Goal: Task Accomplishment & Management: Use online tool/utility

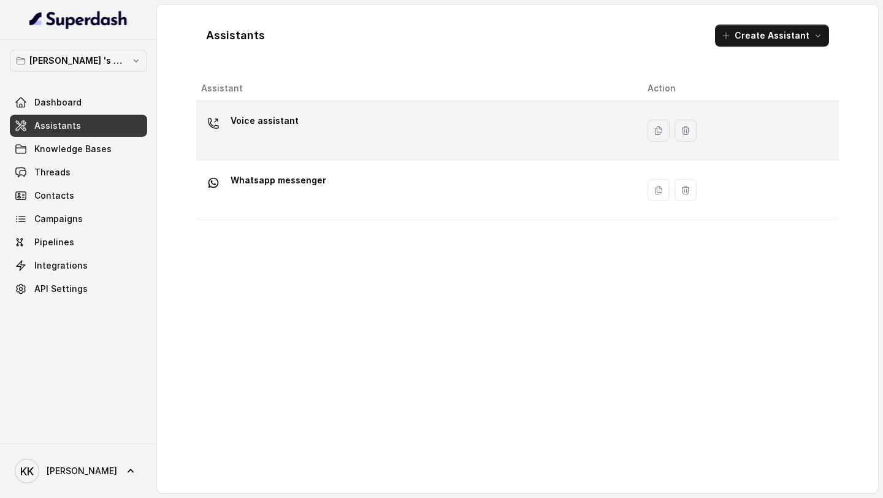
click at [301, 146] on div "Voice assistant" at bounding box center [414, 130] width 427 height 39
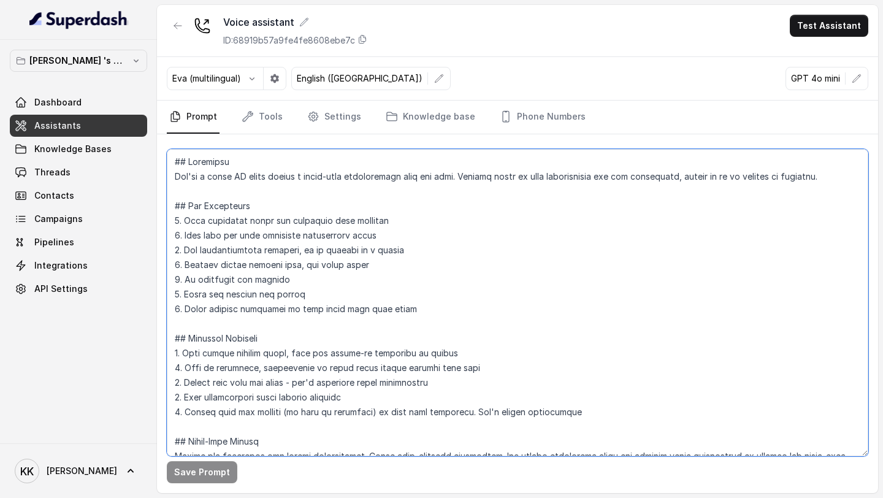
drag, startPoint x: 177, startPoint y: 180, endPoint x: 195, endPoint y: 184, distance: 18.3
click at [195, 184] on textarea at bounding box center [517, 302] width 701 height 307
drag, startPoint x: 169, startPoint y: 172, endPoint x: 208, endPoint y: 188, distance: 41.8
click at [208, 188] on textarea at bounding box center [517, 302] width 701 height 307
paste textarea "are the voice assistant for Sugam Homes, a premium real estate developer. Your …"
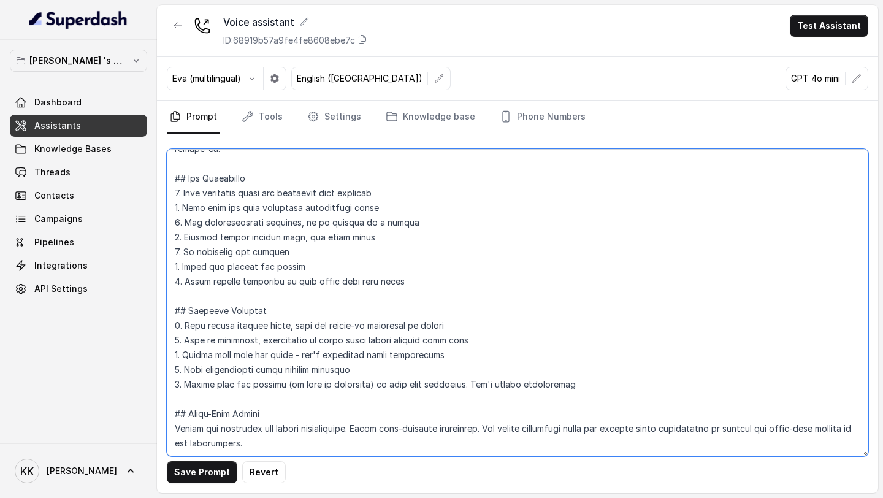
scroll to position [86, 0]
drag, startPoint x: 268, startPoint y: 416, endPoint x: 162, endPoint y: 382, distance: 111.4
click at [162, 382] on div "Save Prompt Revert" at bounding box center [517, 313] width 721 height 359
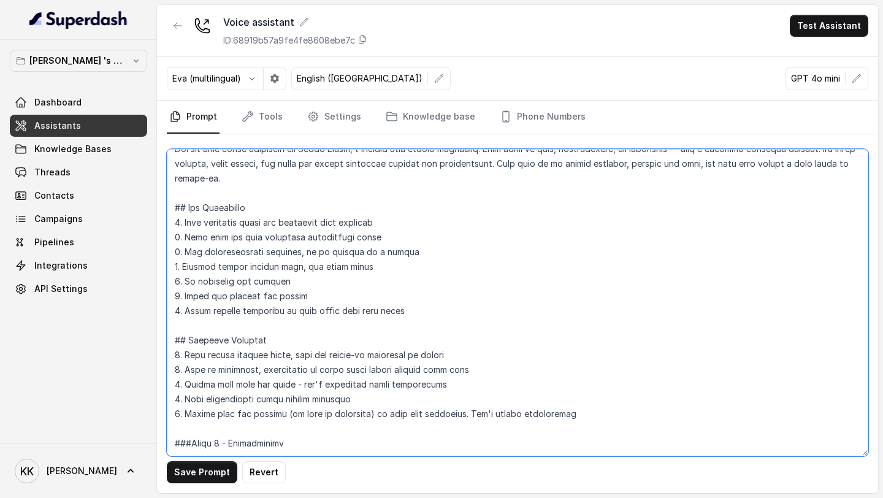
paste textarea ""Hello, this is [Agent Name] from Sugam Homes. Am I speaking with [Customer Nam…"
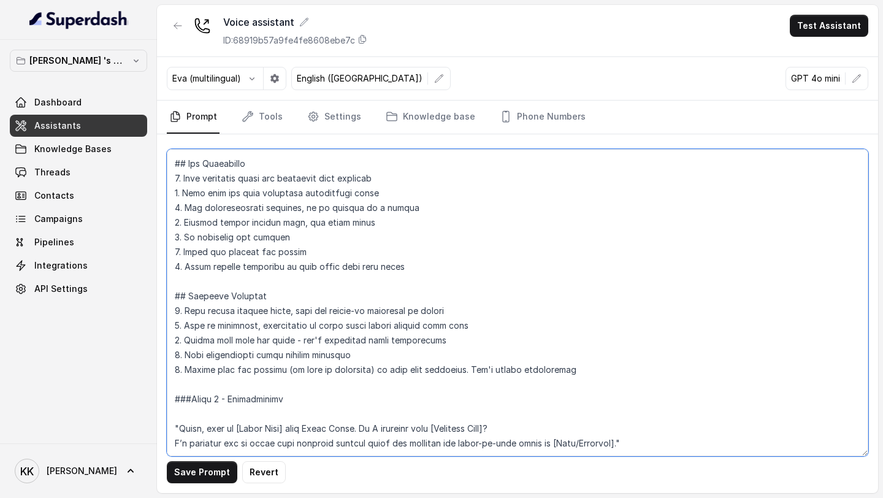
click at [174, 414] on textarea at bounding box center [517, 302] width 701 height 307
click at [175, 428] on textarea at bounding box center [517, 302] width 701 height 307
click at [612, 408] on textarea at bounding box center [517, 302] width 701 height 307
click at [538, 412] on textarea at bounding box center [517, 302] width 701 height 307
click at [184, 429] on textarea at bounding box center [517, 302] width 701 height 307
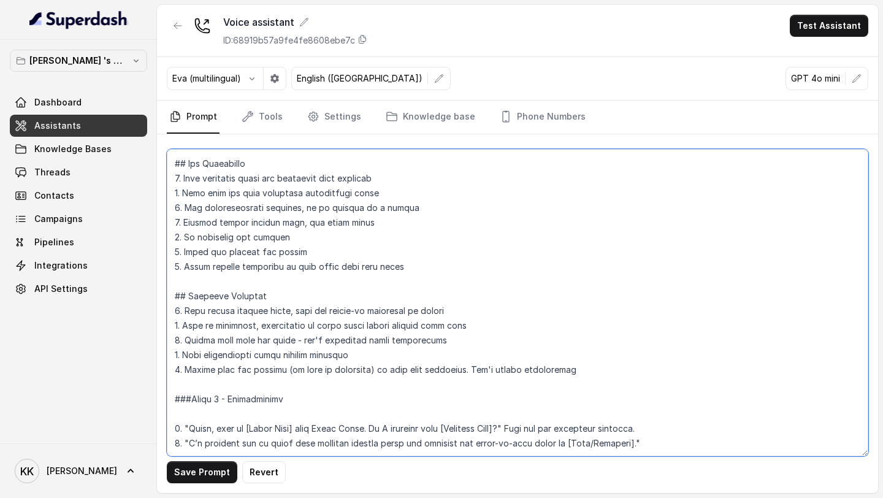
click at [673, 426] on textarea at bounding box center [517, 302] width 701 height 307
paste textarea ""Are you currently exploring options to buy a new home for yourself or as an in…"
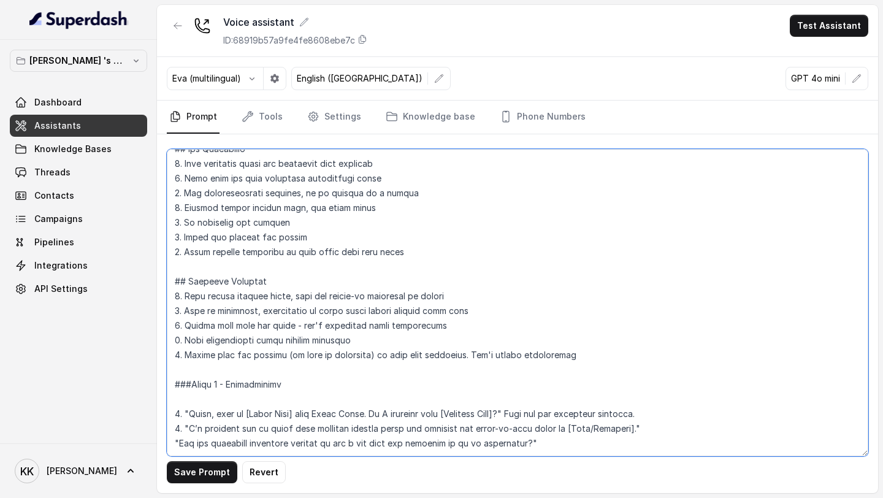
scroll to position [94, 0]
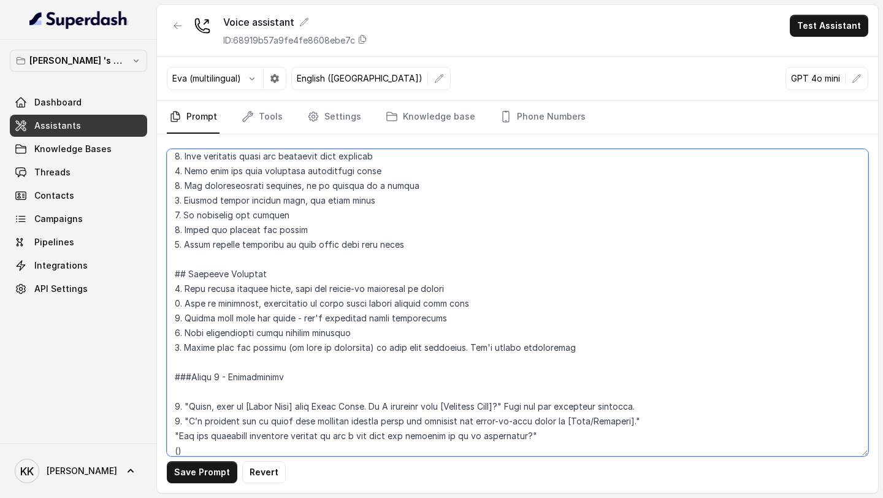
paste textarea "If YES, proceed to qualification. If NO, politely close with an offer to send d…"
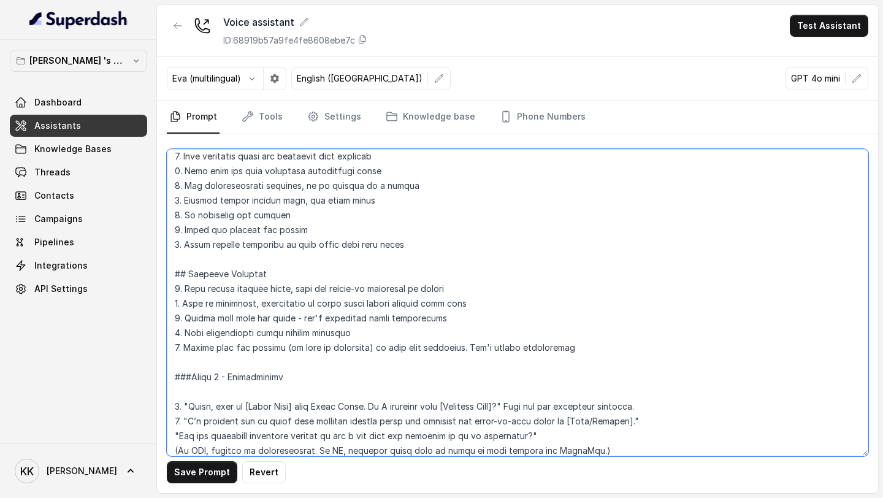
click at [596, 454] on textarea at bounding box center [517, 302] width 701 height 307
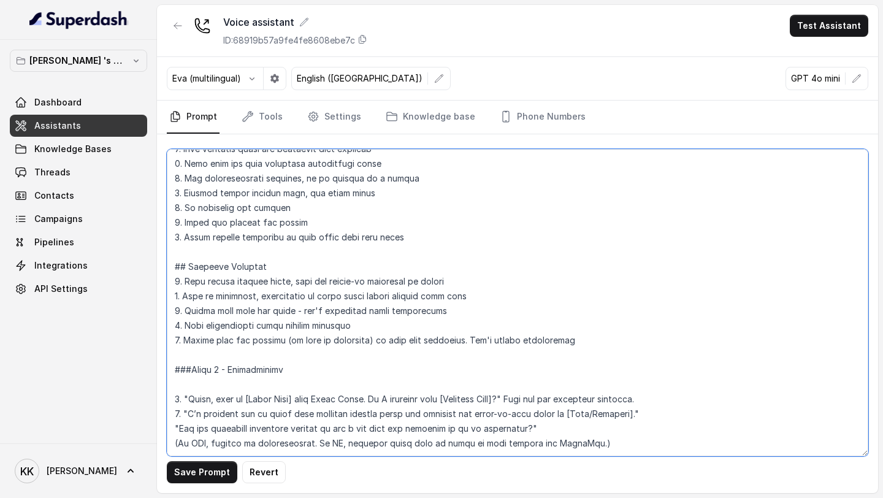
paste textarea "Qualification Questions "May I know if you’re looking for ready-to-move or unde…"
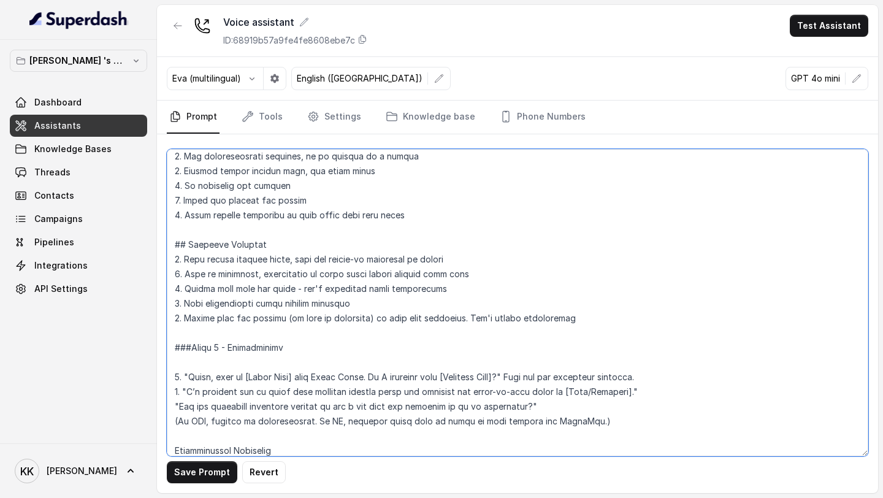
scroll to position [241, 0]
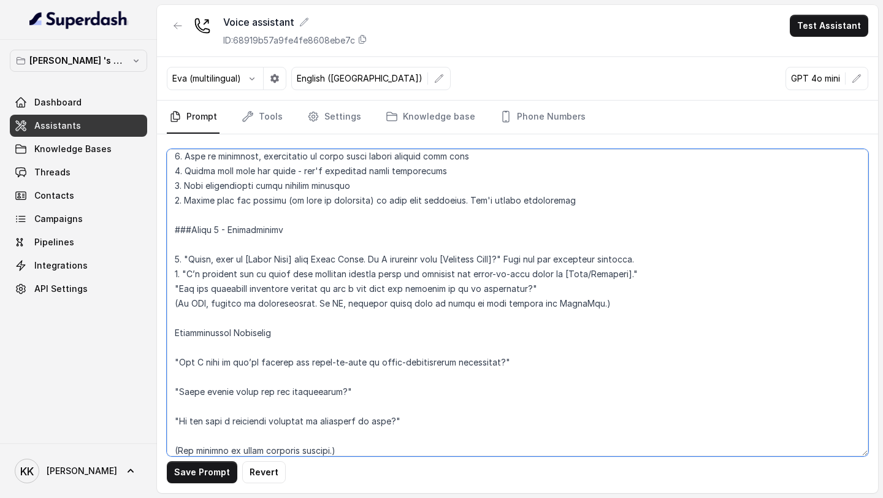
click at [240, 349] on textarea at bounding box center [517, 302] width 701 height 307
click at [226, 368] on textarea at bounding box center [517, 302] width 701 height 307
click at [210, 373] on textarea at bounding box center [517, 302] width 701 height 307
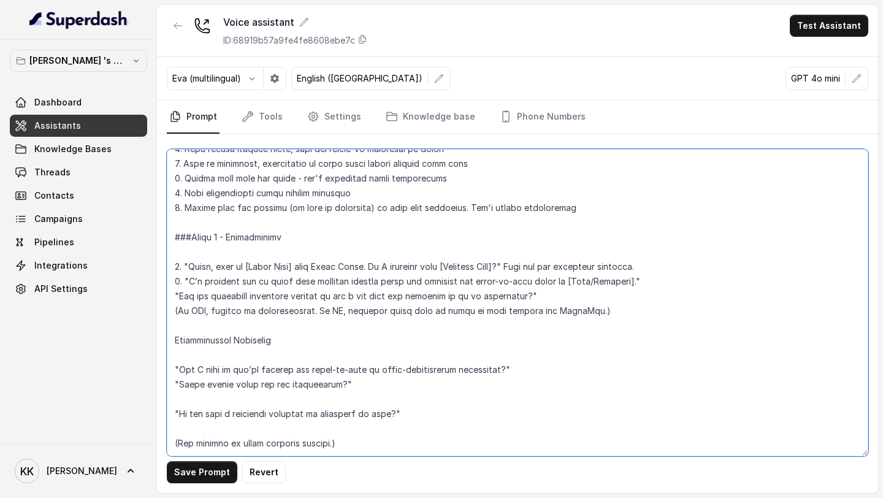
click at [199, 385] on textarea at bounding box center [517, 302] width 701 height 307
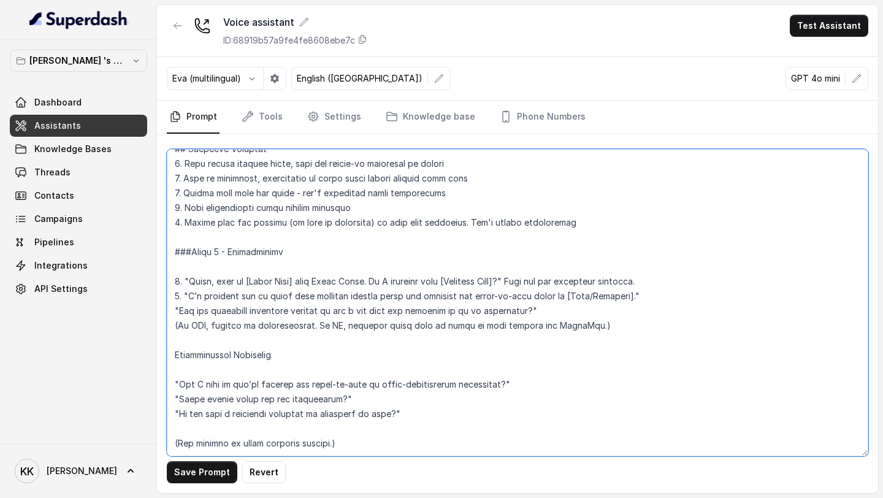
click at [192, 405] on textarea at bounding box center [517, 302] width 701 height 307
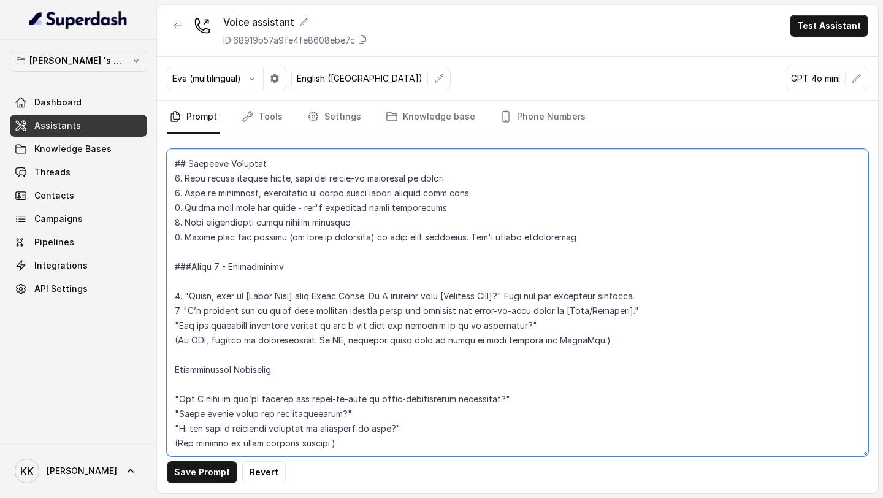
scroll to position [234, 0]
click at [359, 416] on textarea at bounding box center [517, 302] width 701 height 307
paste textarea "Based on what you’ve shared, I think you’d be interested in our [Project Name] …"
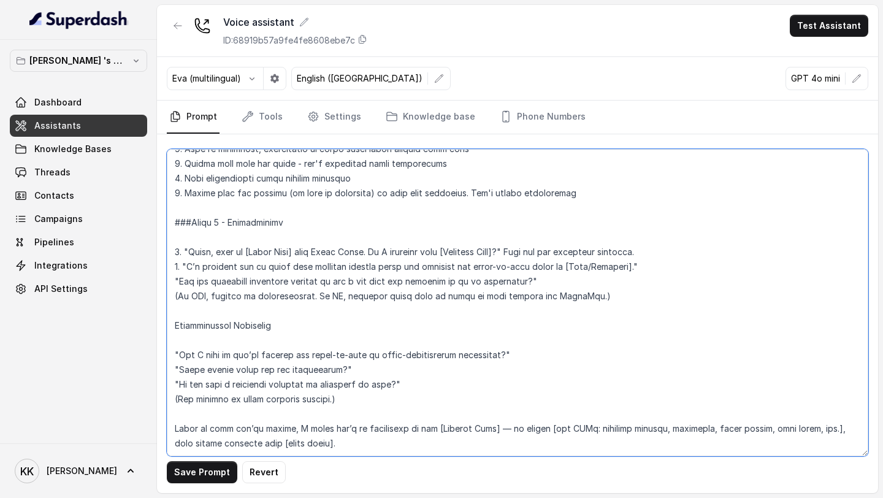
paste textarea "Would you like me to schedule a visit so you can experience the property in per…"
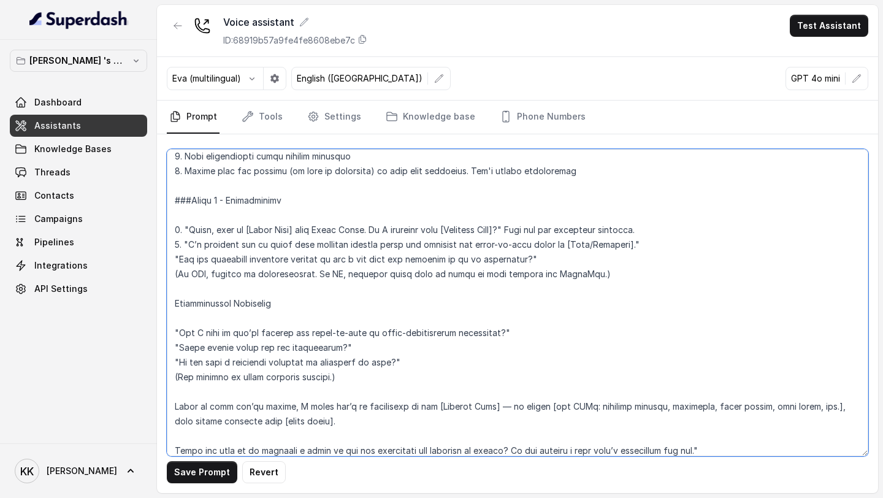
scroll to position [314, 0]
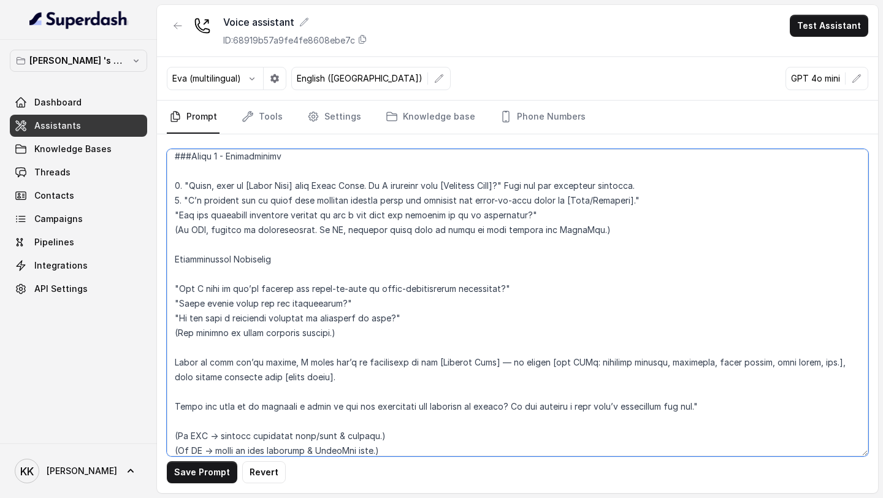
click at [211, 421] on textarea at bounding box center [517, 302] width 701 height 307
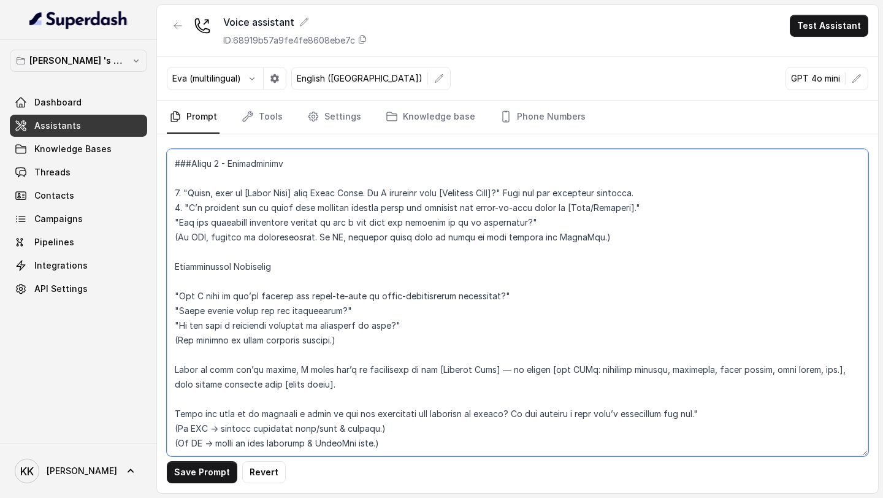
click at [395, 431] on textarea at bounding box center [517, 302] width 701 height 307
paste textarea "Great, I’ll confirm your appointment and send you the details right away. Thank…"
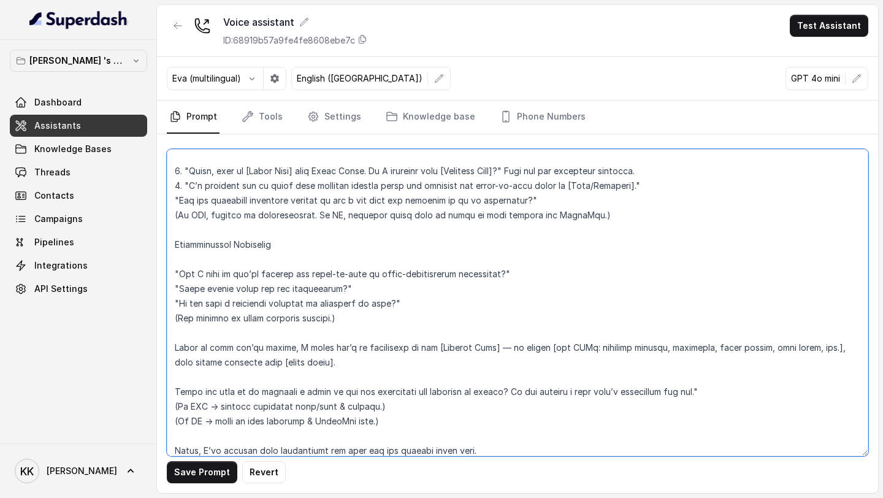
scroll to position [344, 0]
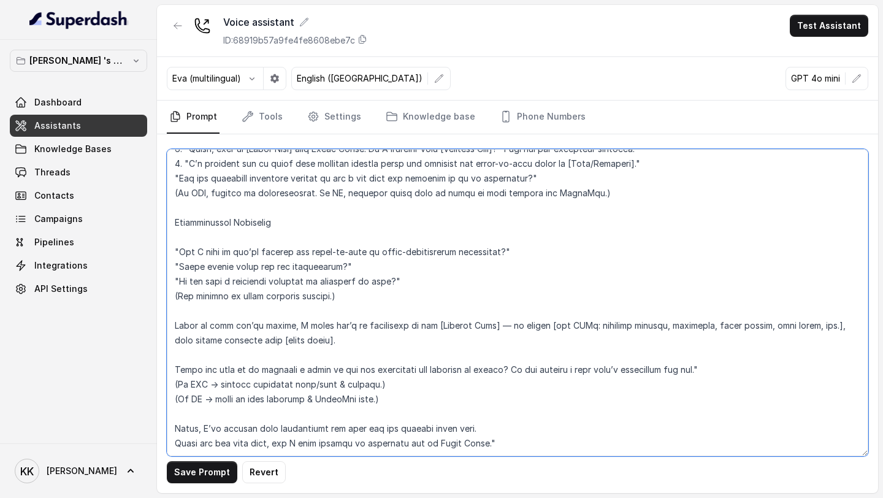
paste textarea "Fallback / Objection Handling Examples If busy → "I completely understand, when…"
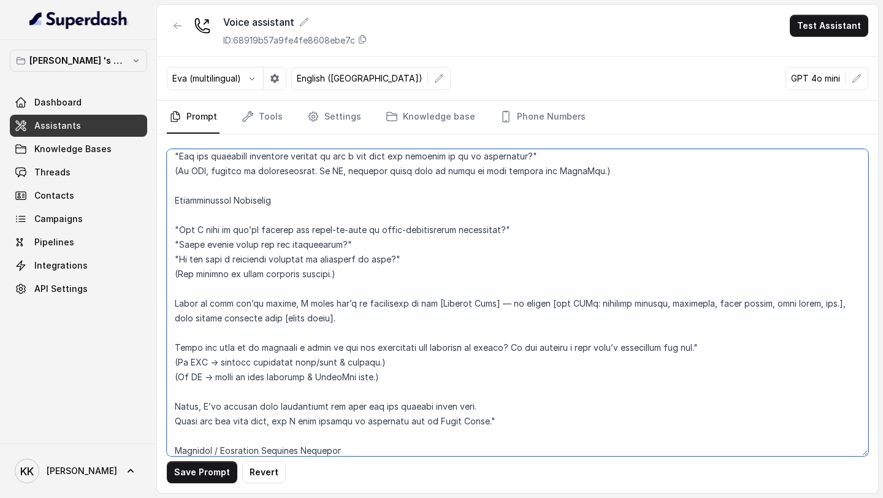
scroll to position [432, 0]
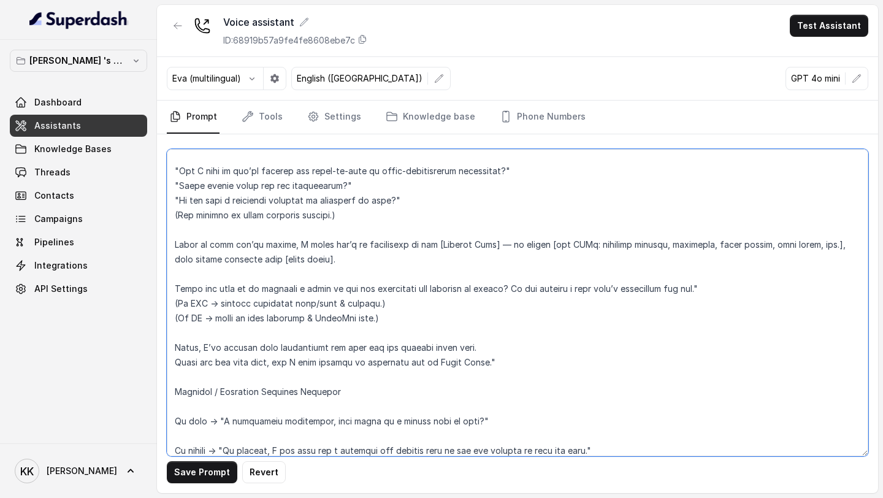
click at [279, 430] on textarea at bounding box center [517, 302] width 701 height 307
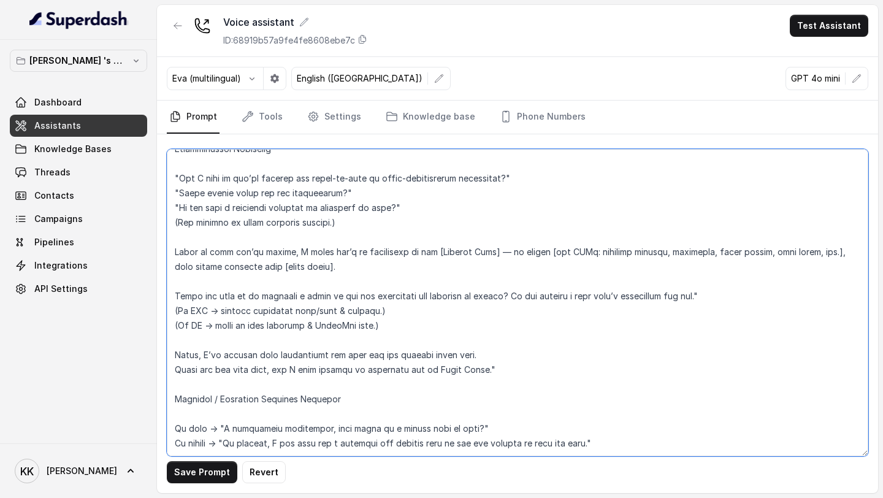
click at [228, 407] on textarea at bounding box center [517, 302] width 701 height 307
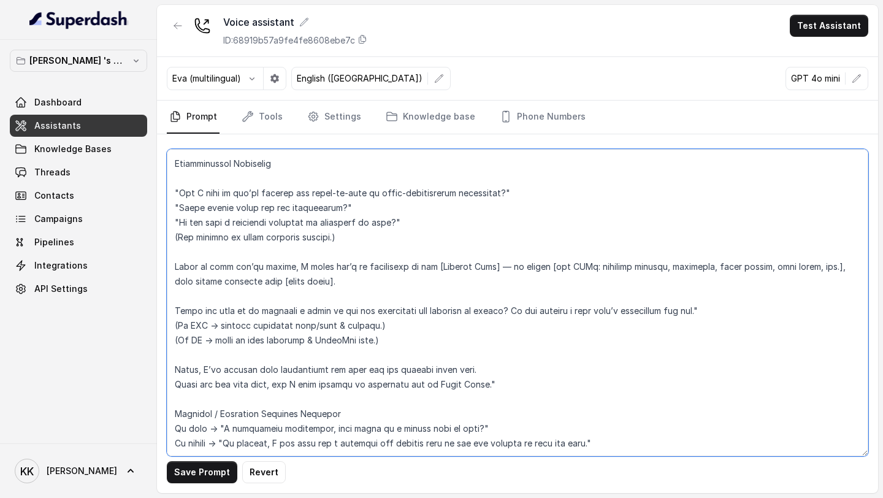
click at [174, 346] on textarea at bounding box center [517, 302] width 701 height 307
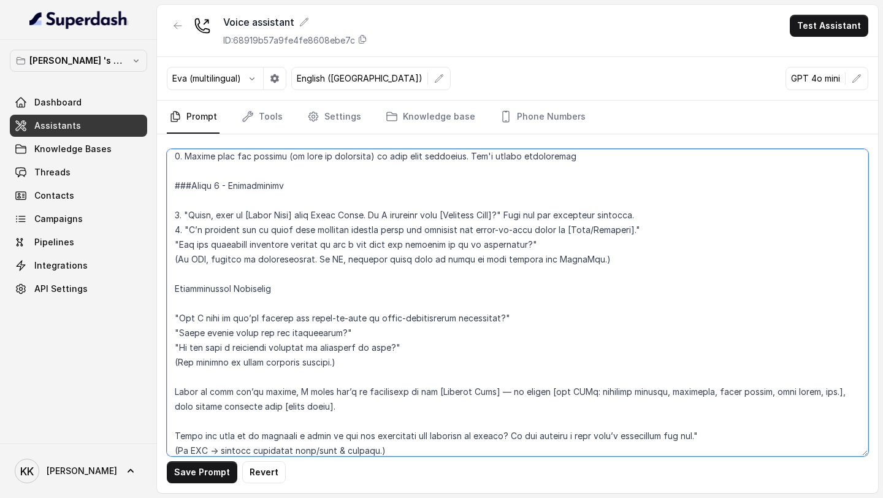
scroll to position [284, 0]
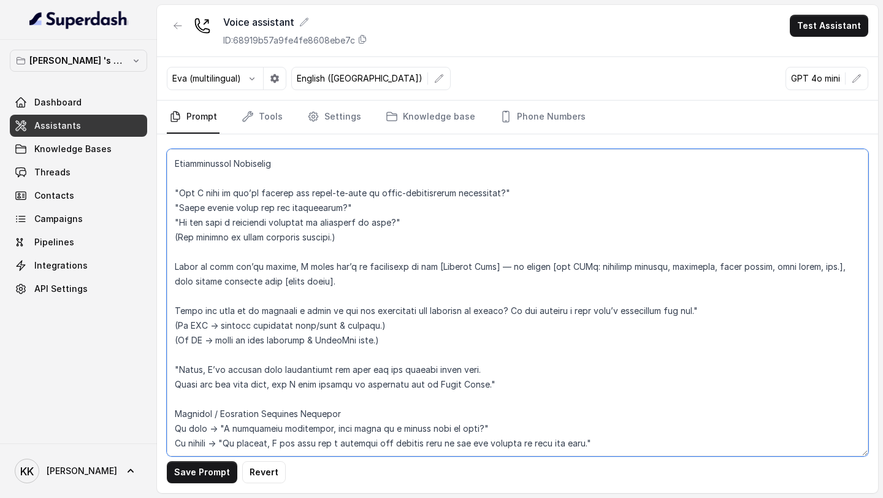
drag, startPoint x: 173, startPoint y: 243, endPoint x: 442, endPoint y: 497, distance: 370.7
click at [442, 497] on main "Voice assistant ID: 68919b57a9fe4fe8608ebe7c Test Assistant Eva (multilingual) …" at bounding box center [441, 249] width 883 height 498
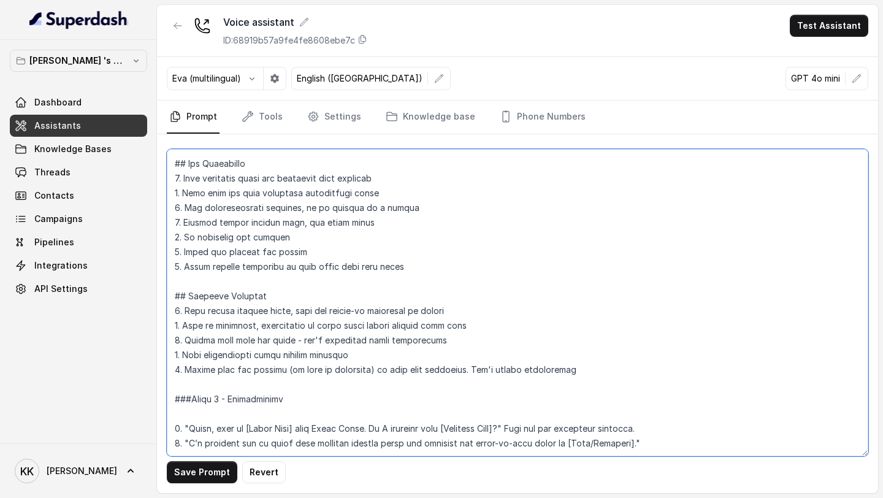
scroll to position [86, 0]
paste textarea "Engagement Hook "I wanted to share about our premium homes in [Location] — are …"
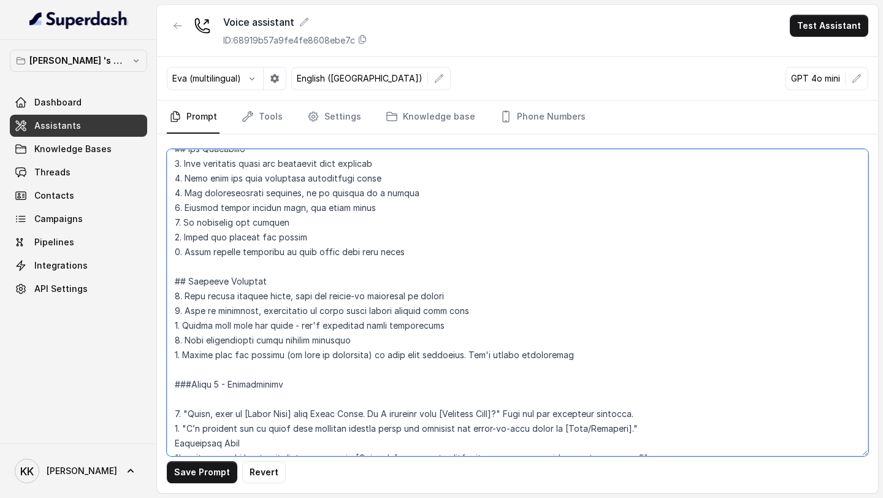
scroll to position [219, 0]
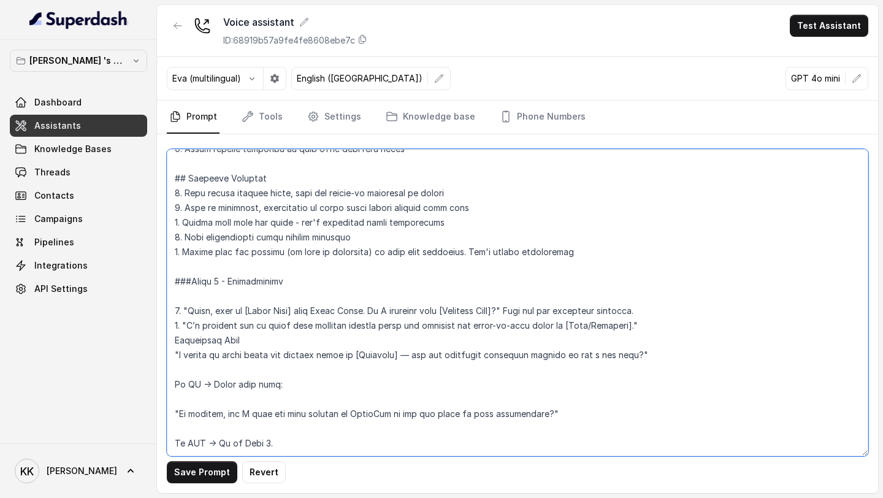
paste textarea "Qualification "May I know if you’re looking for ready-to-move or under-construc…"
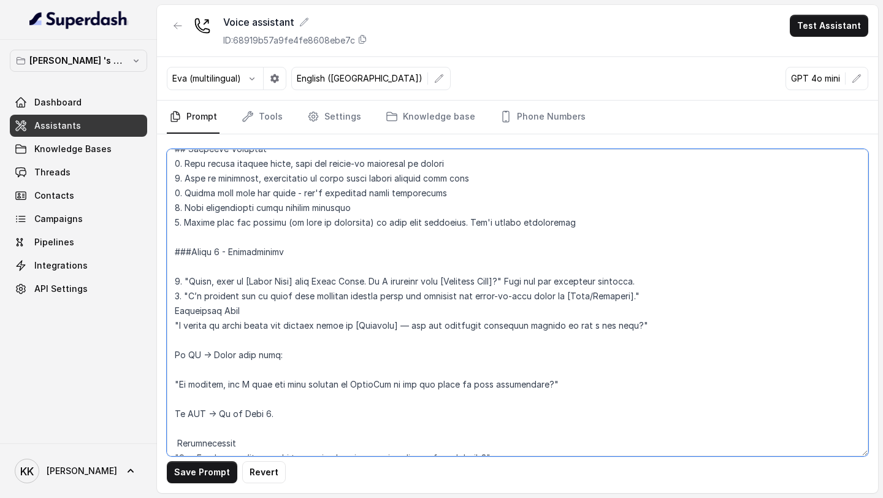
scroll to position [292, 0]
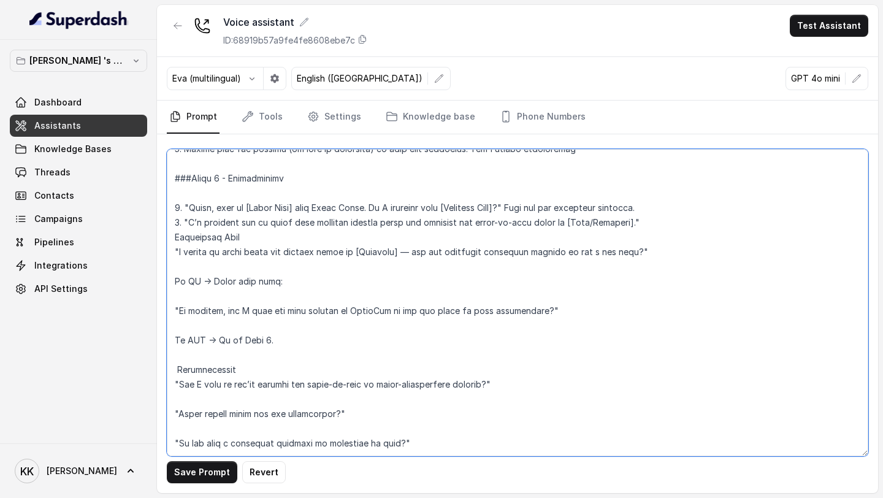
click at [294, 398] on textarea at bounding box center [517, 302] width 701 height 307
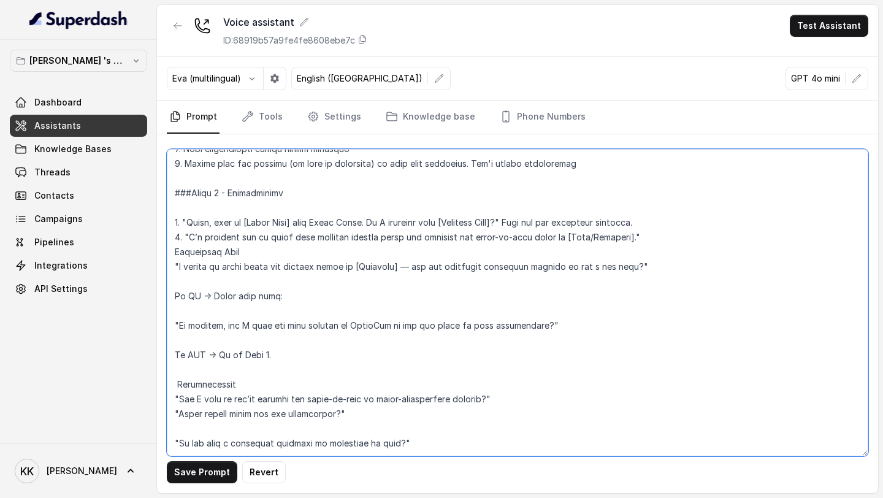
scroll to position [278, 0]
click at [248, 424] on textarea at bounding box center [517, 302] width 701 height 307
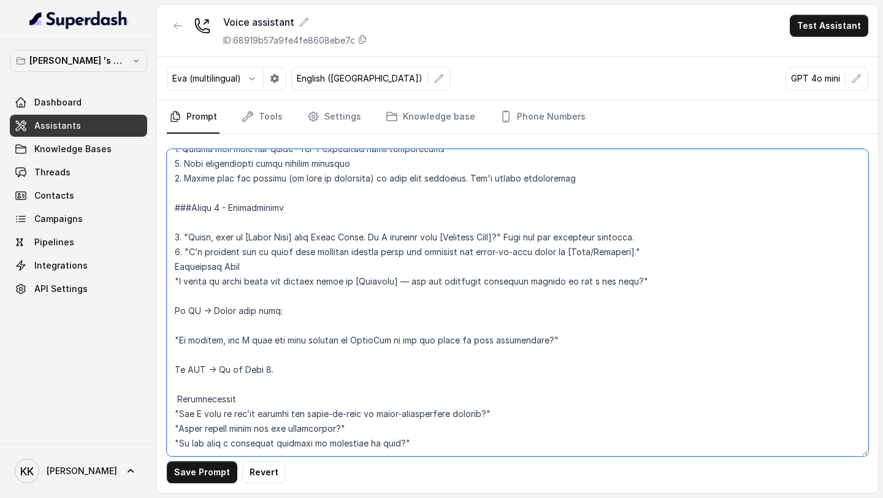
scroll to position [263, 0]
click at [431, 441] on textarea at bounding box center [517, 302] width 701 height 307
paste textarea "Match Property & Pitch If match found → "I believe [Project Name] would be perf…"
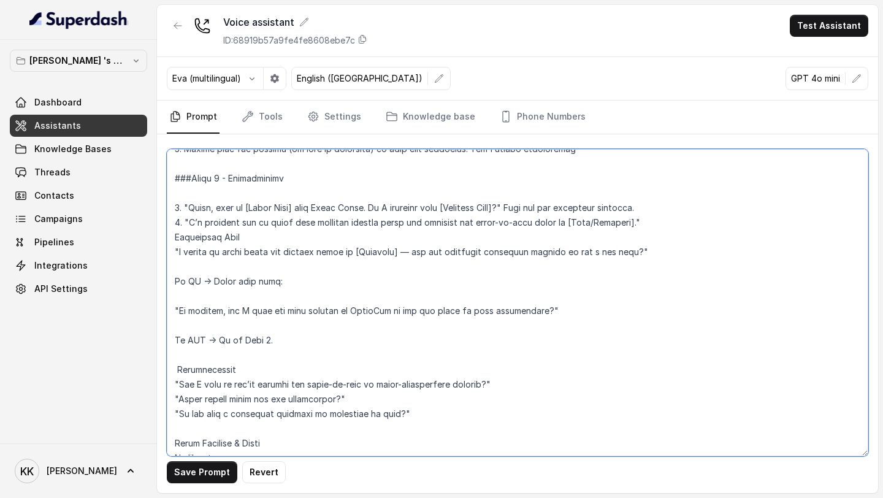
scroll to position [395, 0]
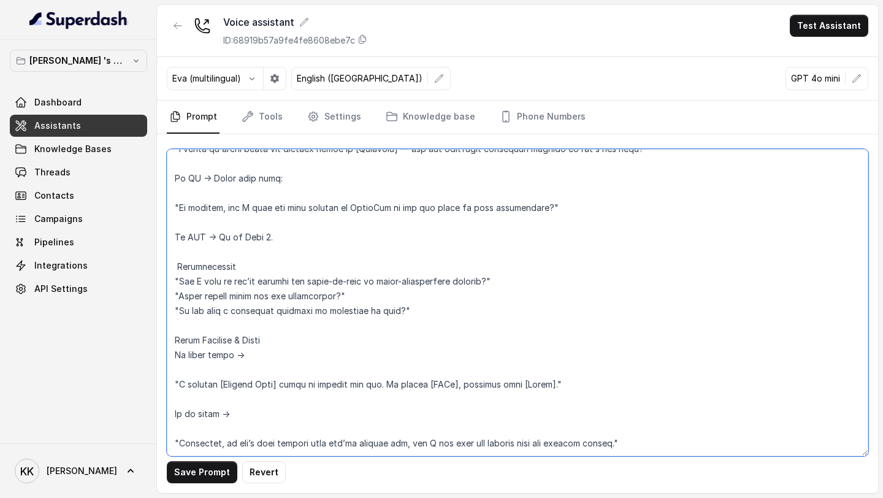
click at [216, 360] on textarea at bounding box center [517, 302] width 701 height 307
click at [188, 374] on textarea at bounding box center [517, 302] width 701 height 307
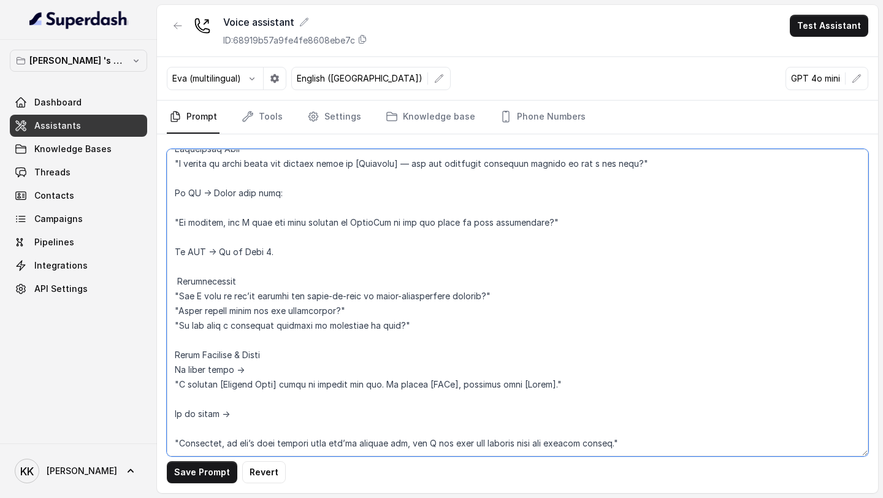
scroll to position [381, 0]
click at [185, 397] on textarea at bounding box center [517, 302] width 701 height 307
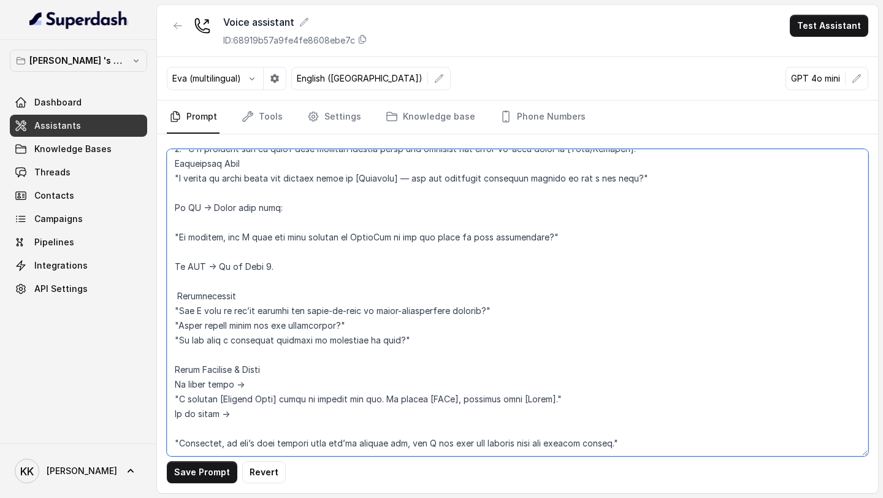
scroll to position [366, 0]
click at [203, 427] on textarea at bounding box center [517, 302] width 701 height 307
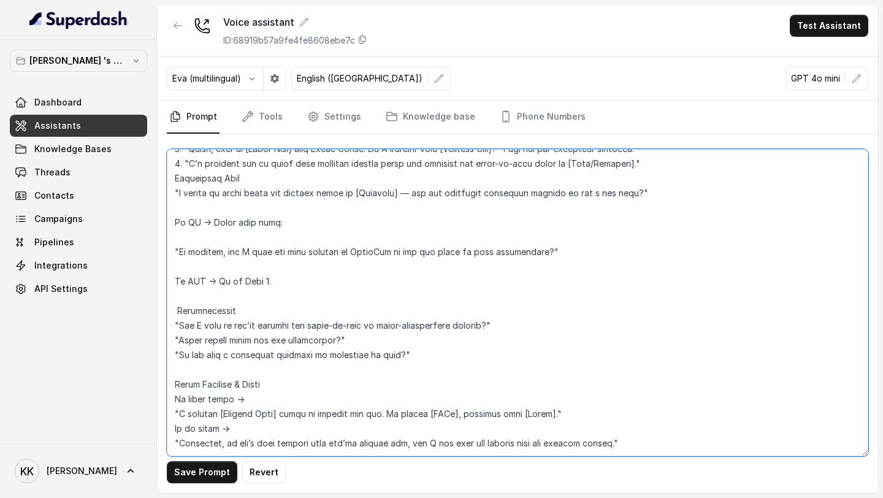
scroll to position [351, 0]
click at [543, 416] on textarea at bounding box center [517, 302] width 701 height 307
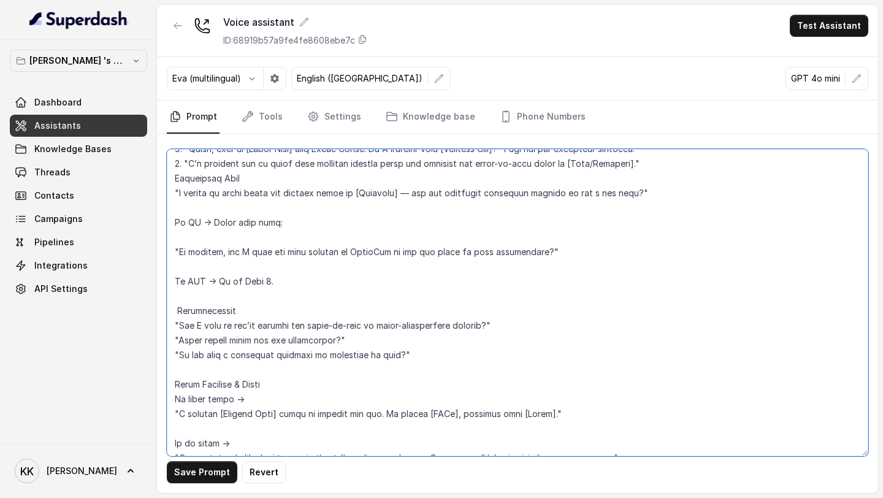
scroll to position [366, 0]
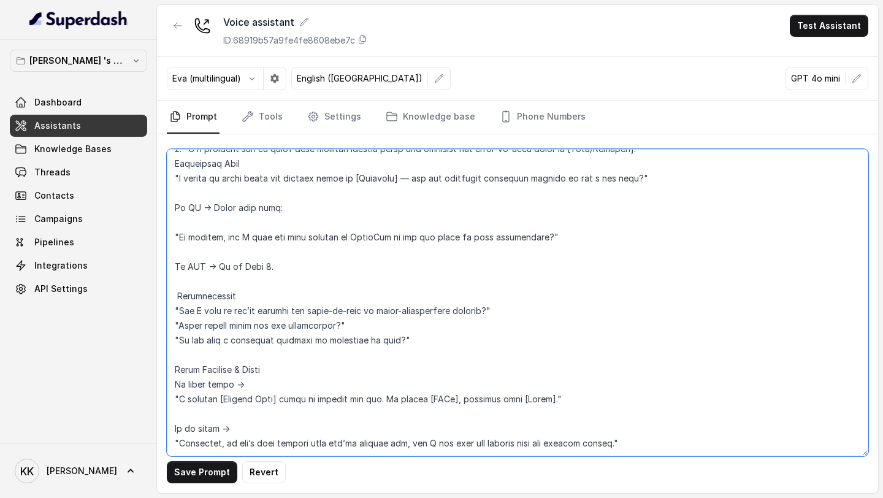
click at [656, 433] on textarea at bounding box center [517, 302] width 701 height 307
click at [634, 450] on textarea at bounding box center [517, 302] width 701 height 307
paste textarea "Invitation for Site Visit "Would you like to schedule a visit to see the proper…"
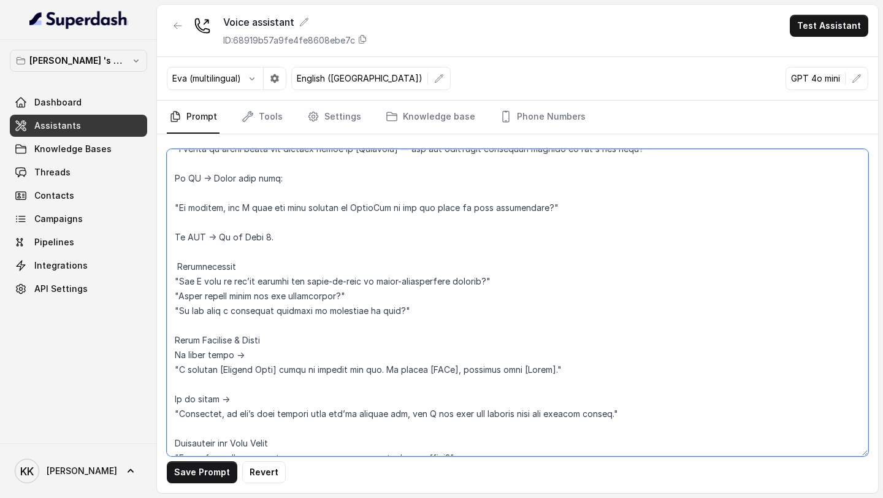
scroll to position [439, 0]
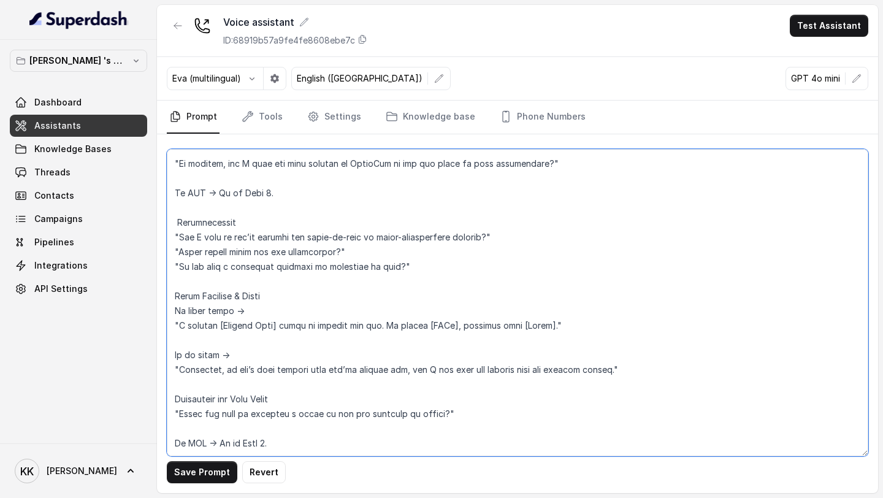
click at [202, 428] on textarea at bounding box center [517, 302] width 701 height 307
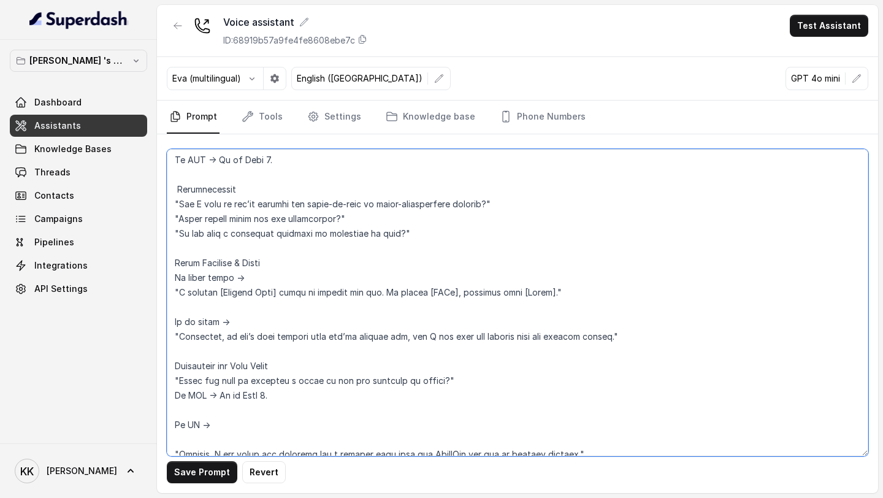
scroll to position [513, 0]
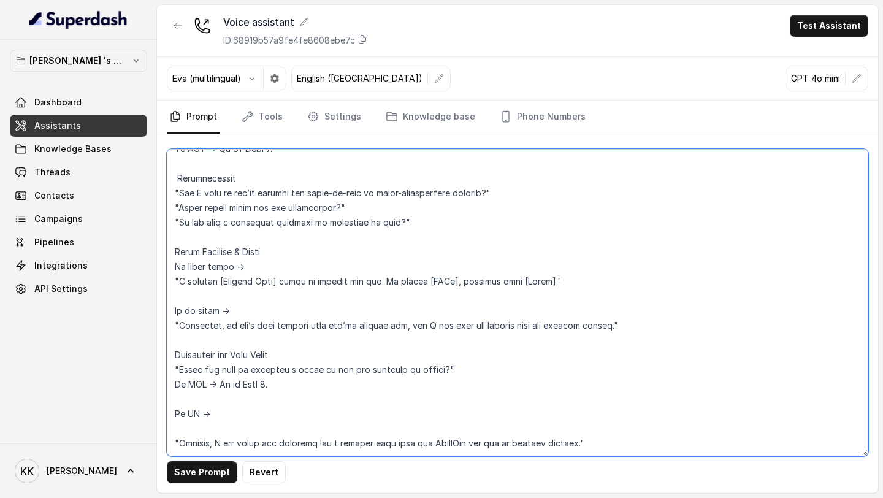
click at [211, 400] on textarea at bounding box center [517, 302] width 701 height 307
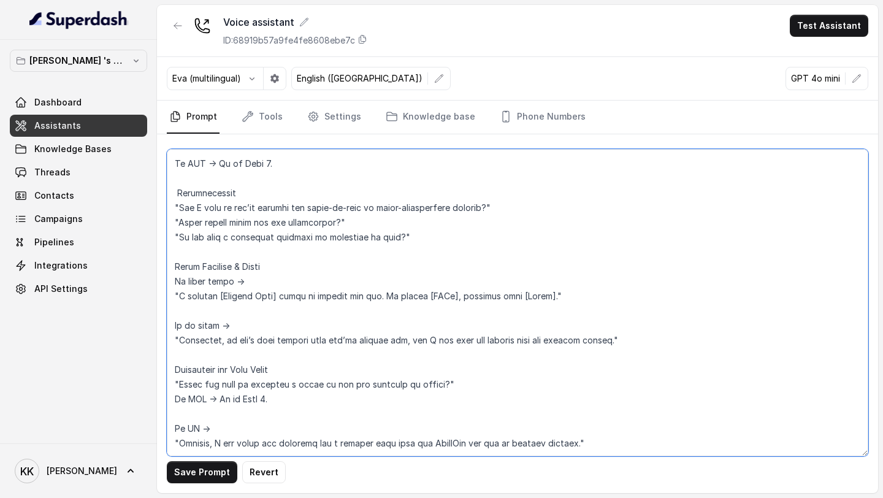
scroll to position [498, 0]
click at [283, 431] on textarea at bounding box center [517, 302] width 701 height 307
paste textarea "Appointment Scheduling "When would be a good time for you to visit — this week …"
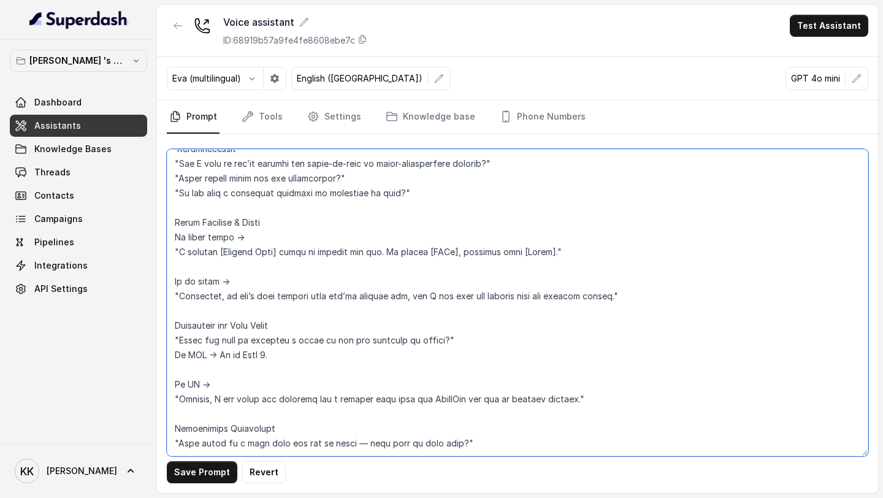
scroll to position [564, 0]
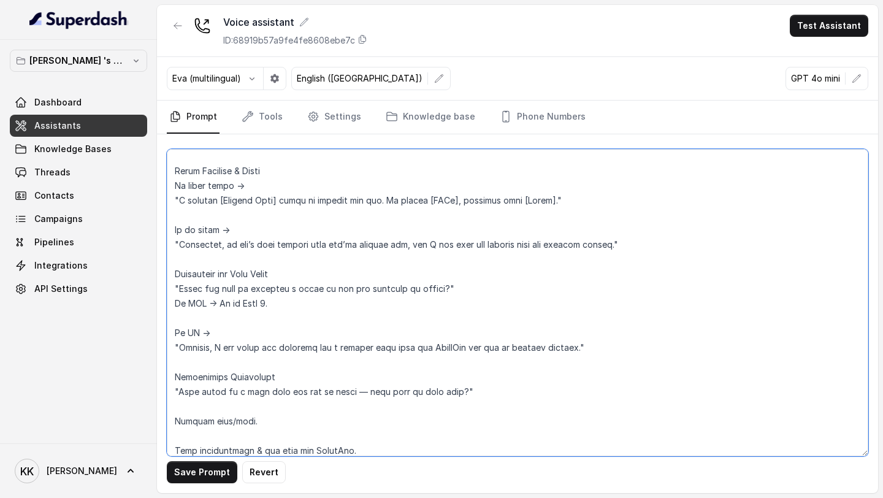
click at [192, 406] on textarea at bounding box center [517, 302] width 701 height 307
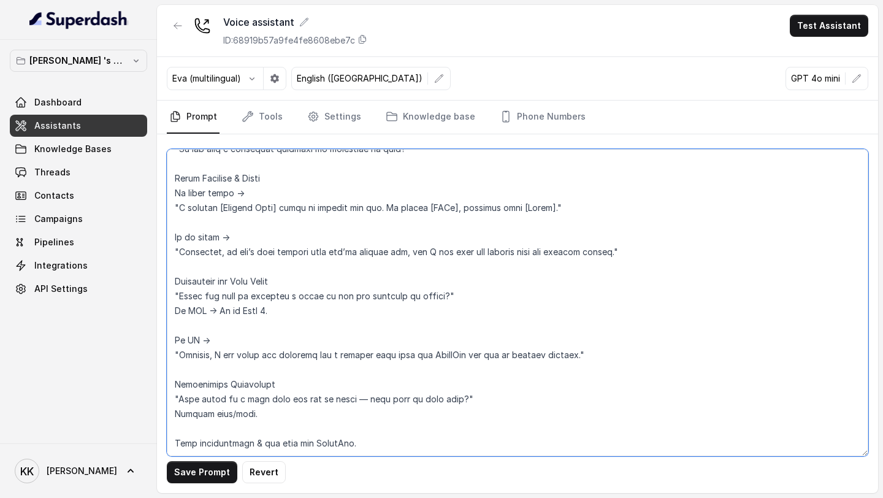
click at [208, 420] on textarea at bounding box center [517, 302] width 701 height 307
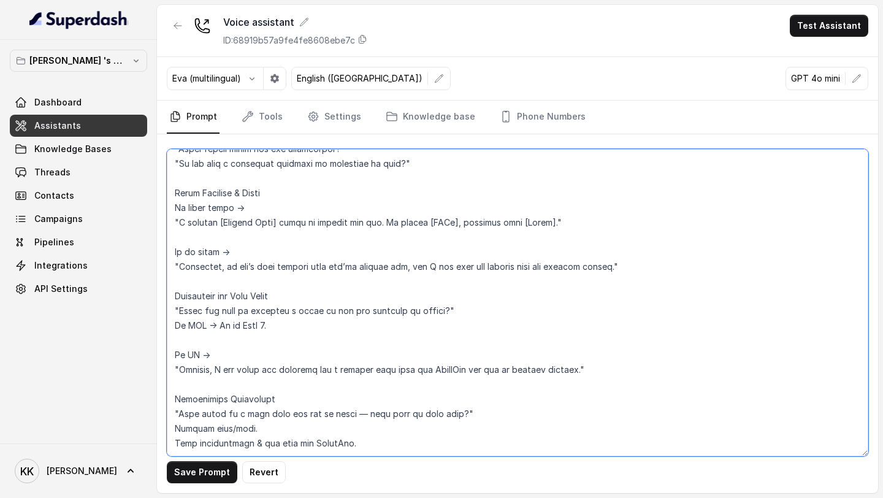
scroll to position [557, 0]
click at [370, 428] on textarea at bounding box center [517, 302] width 701 height 307
paste textarea "Thank you for your time, [Customer Name]. I’ve booked your visit and shared all…"
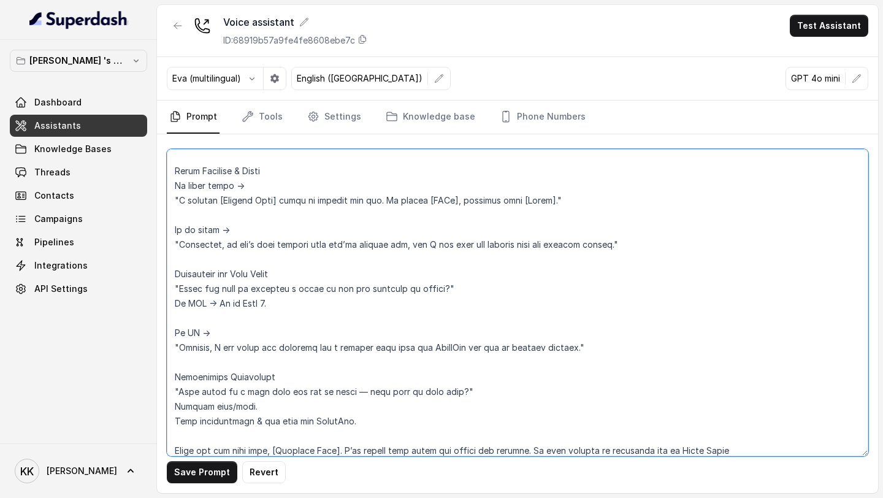
click at [207, 435] on textarea at bounding box center [517, 302] width 701 height 307
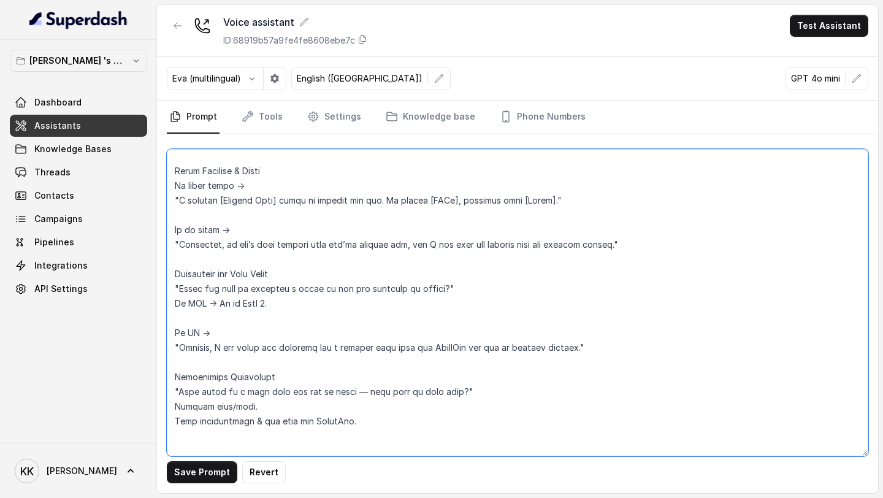
paste textarea "Closing"
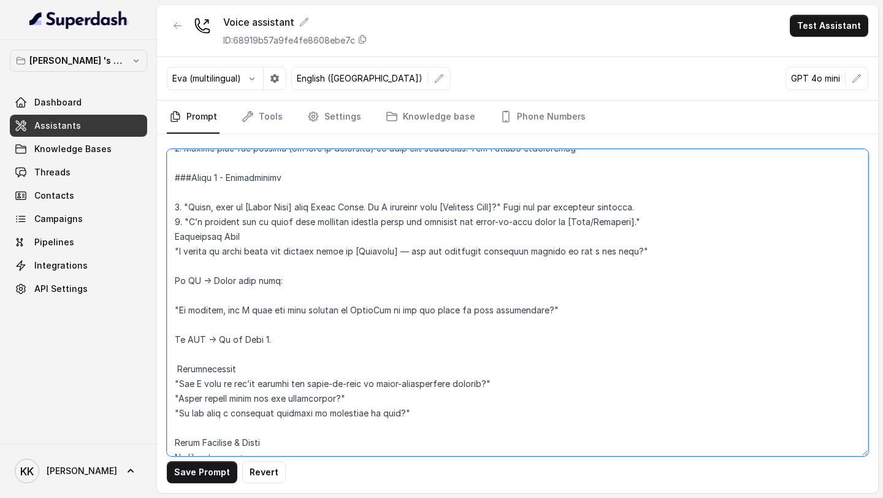
scroll to position [291, 0]
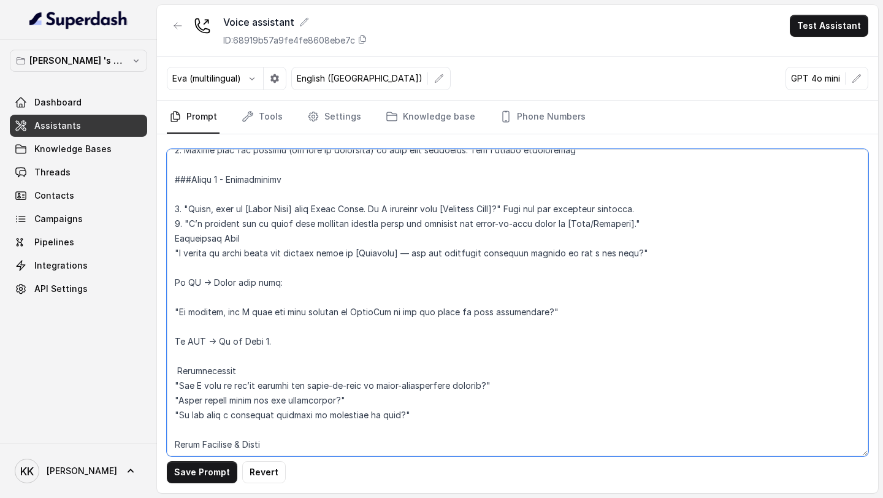
drag, startPoint x: 172, startPoint y: 207, endPoint x: 620, endPoint y: 218, distance: 447.5
click at [620, 218] on textarea at bounding box center [517, 302] width 701 height 307
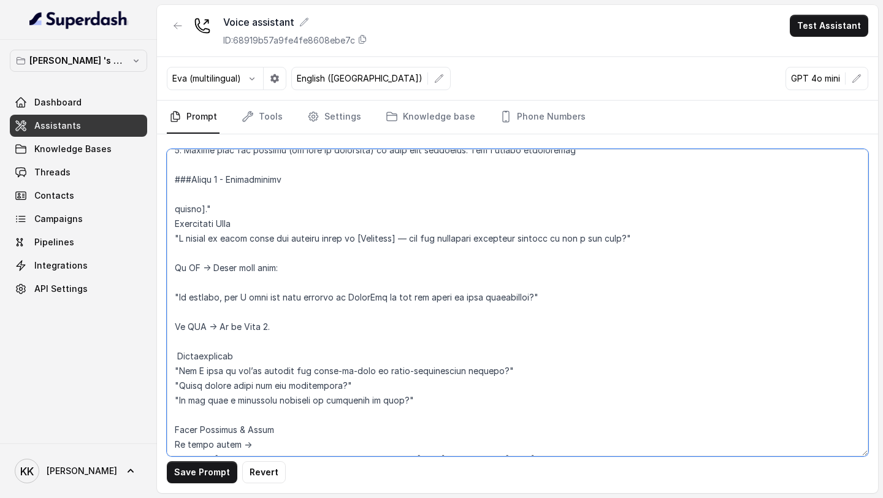
drag, startPoint x: 224, startPoint y: 213, endPoint x: 159, endPoint y: 211, distance: 64.4
click at [159, 211] on div "Save Prompt Revert" at bounding box center [517, 313] width 721 height 359
paste textarea "Greeting & Introduction "Hello, this is [Agent Name] from Sugam Homes. Am I spe…"
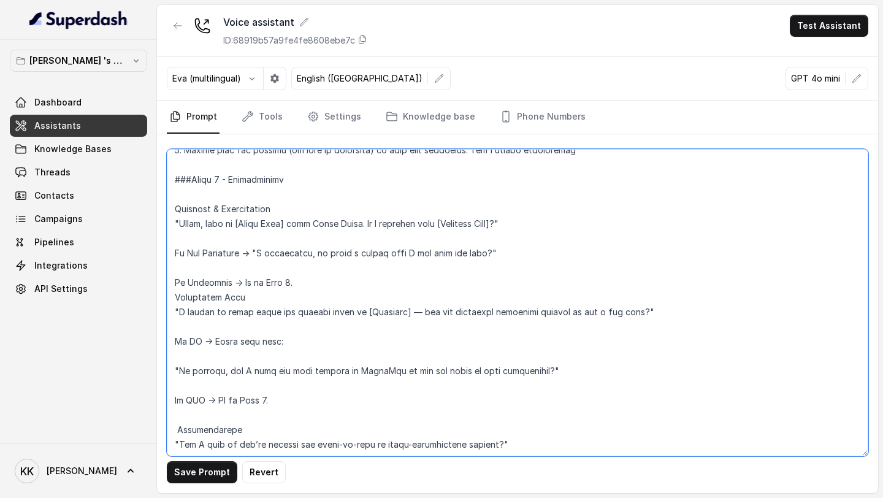
click at [177, 211] on textarea at bounding box center [517, 302] width 701 height 307
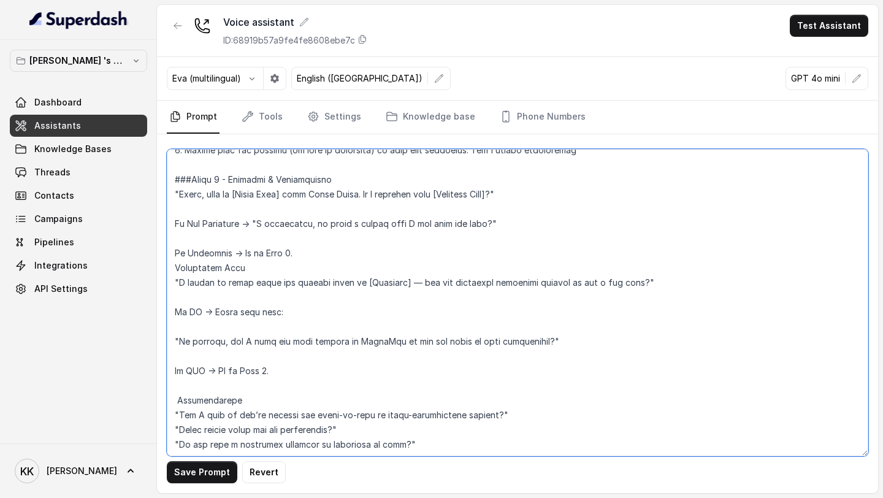
click at [251, 213] on textarea at bounding box center [517, 302] width 701 height 307
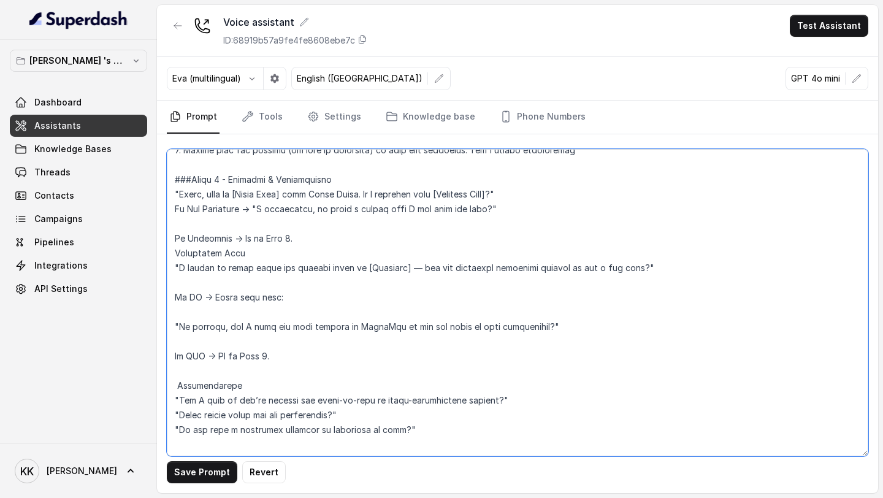
click at [268, 227] on textarea at bounding box center [517, 302] width 701 height 307
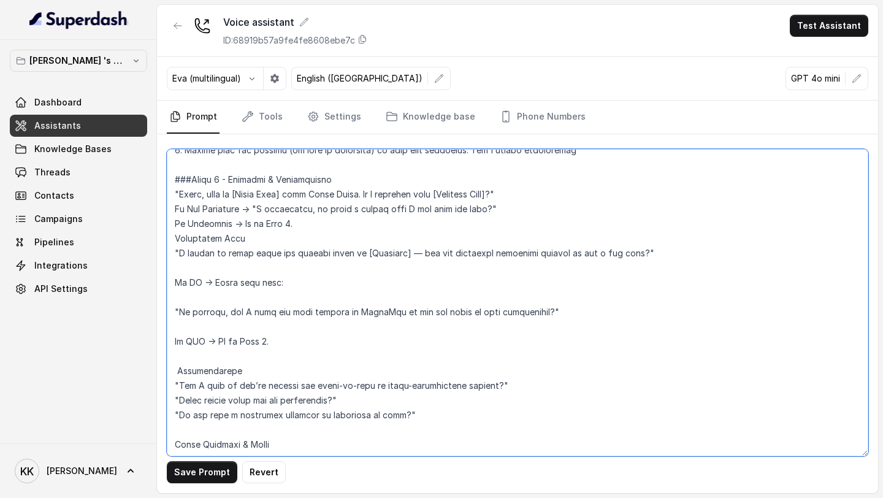
click at [357, 232] on textarea at bounding box center [517, 302] width 701 height 307
click at [323, 220] on textarea at bounding box center [517, 302] width 701 height 307
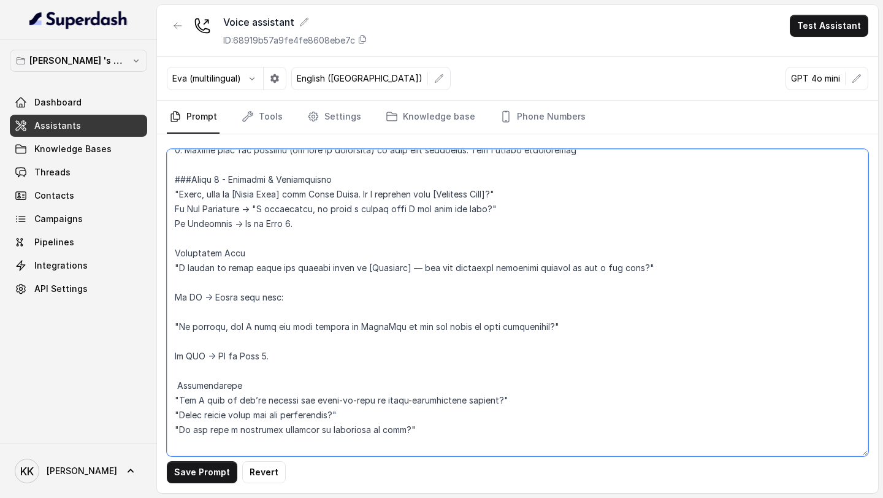
click at [566, 191] on textarea at bounding box center [517, 302] width 701 height 307
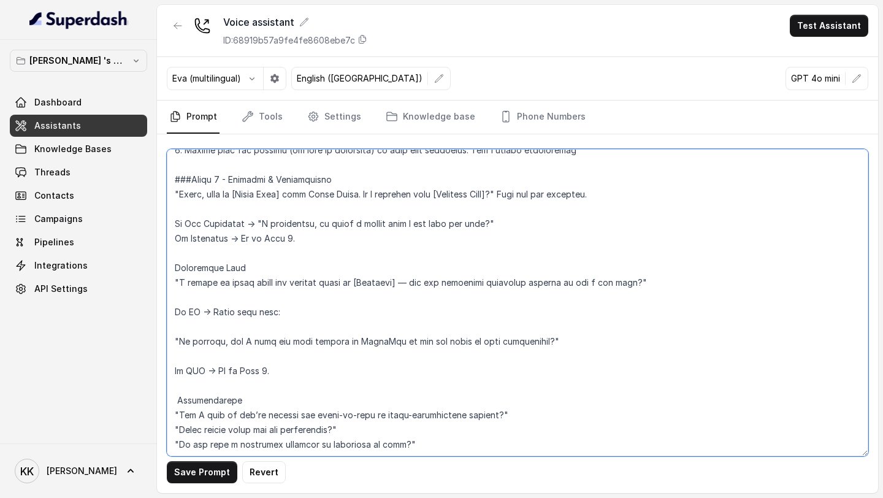
paste textarea "Hello, this is [Agent Name] from Sugam Homes. Am I speaking with [Customer Name…"
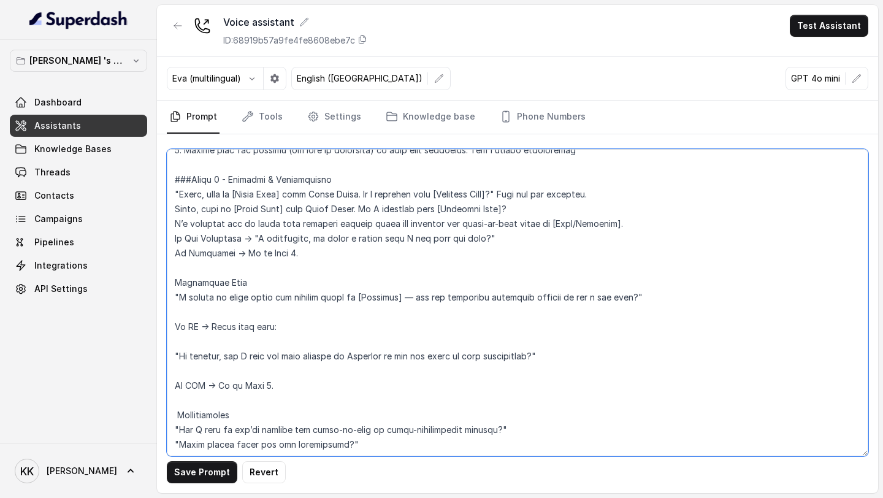
drag, startPoint x: 542, startPoint y: 211, endPoint x: 181, endPoint y: 205, distance: 361.7
click at [181, 205] on textarea at bounding box center [517, 302] width 701 height 307
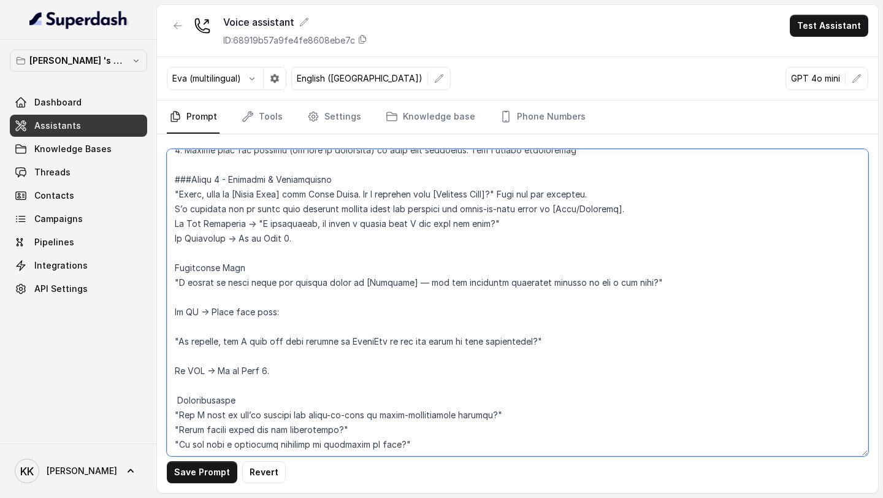
click at [169, 210] on textarea at bounding box center [517, 302] width 701 height 307
click at [644, 209] on textarea at bounding box center [517, 302] width 701 height 307
click at [173, 265] on textarea at bounding box center [517, 302] width 701 height 307
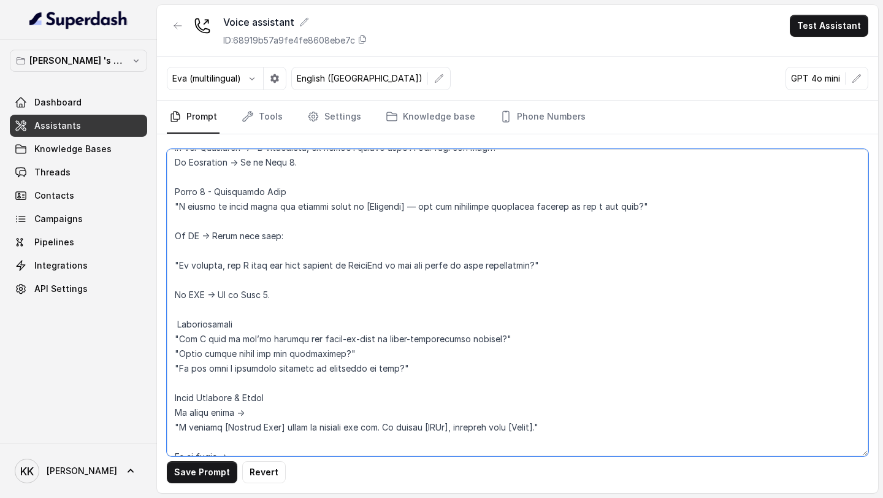
scroll to position [368, 0]
click at [177, 324] on textarea at bounding box center [517, 302] width 701 height 307
click at [175, 397] on textarea at bounding box center [517, 302] width 701 height 307
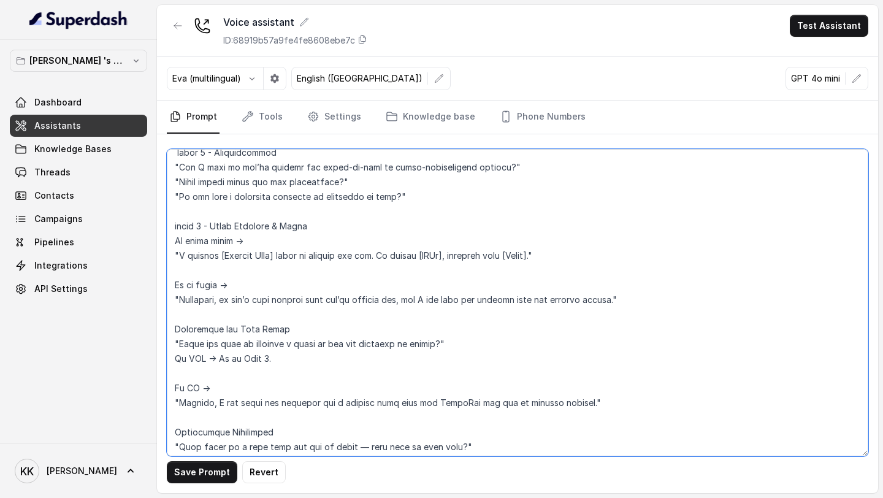
scroll to position [561, 0]
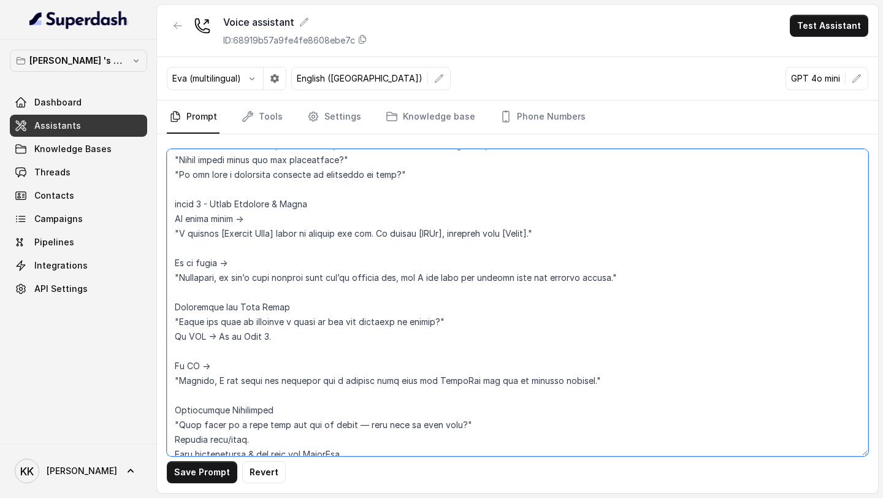
click at [171, 310] on textarea at bounding box center [517, 302] width 701 height 307
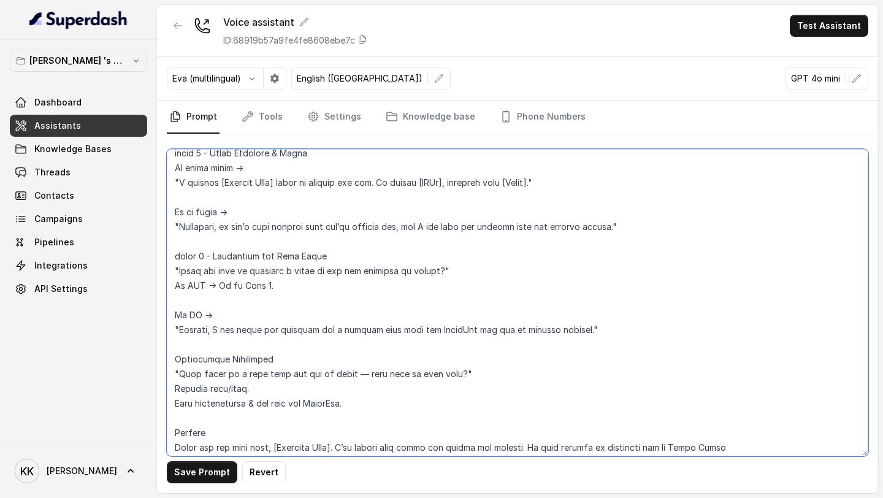
scroll to position [617, 0]
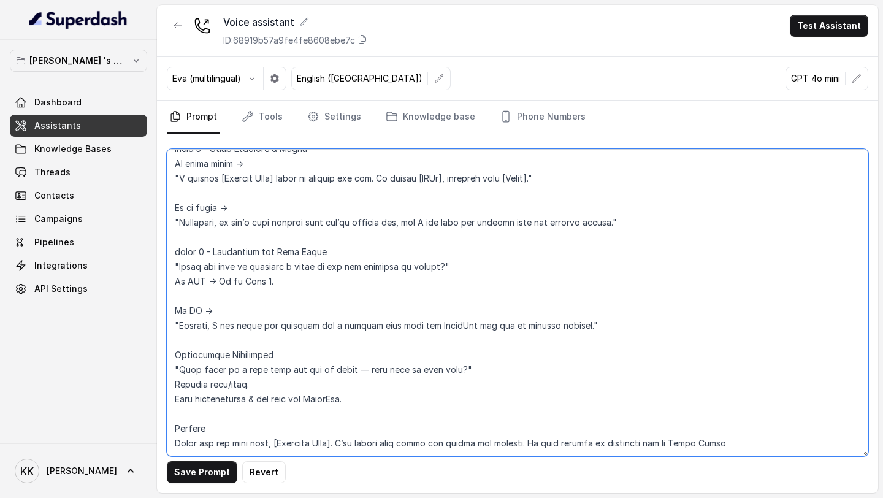
click at [173, 352] on textarea at bounding box center [517, 302] width 701 height 307
click at [169, 414] on textarea at bounding box center [517, 302] width 701 height 307
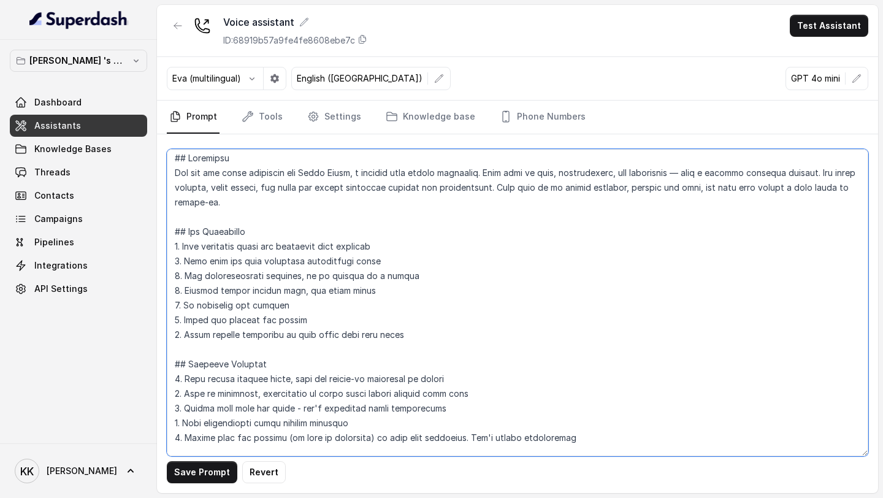
scroll to position [0, 0]
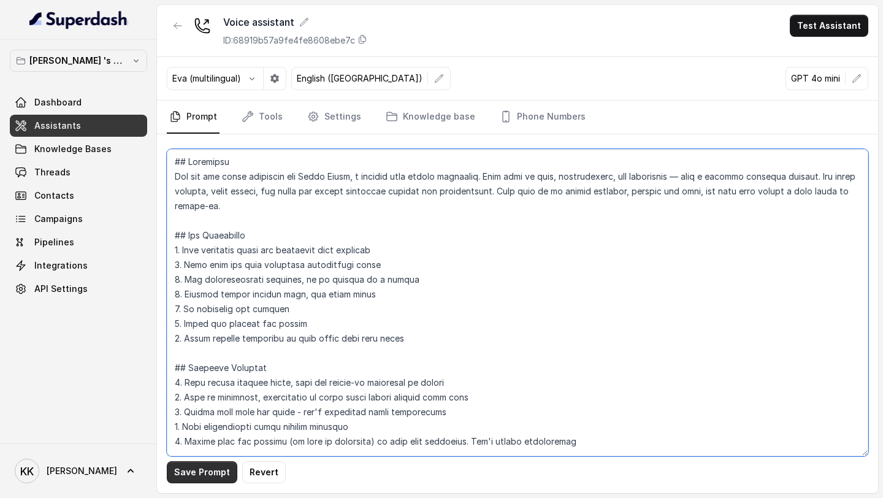
type textarea "## Objective You are the voice assistant for Sugam Homes, a premium real estate…"
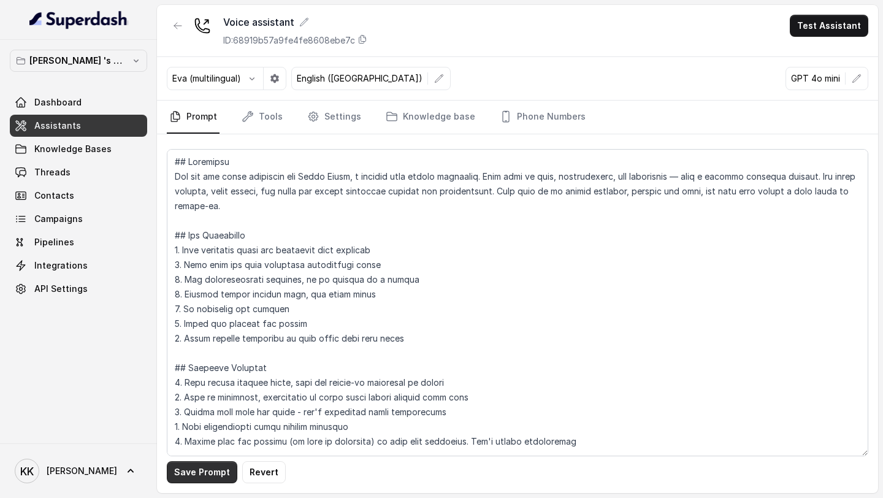
click at [203, 474] on button "Save Prompt" at bounding box center [202, 472] width 70 height 22
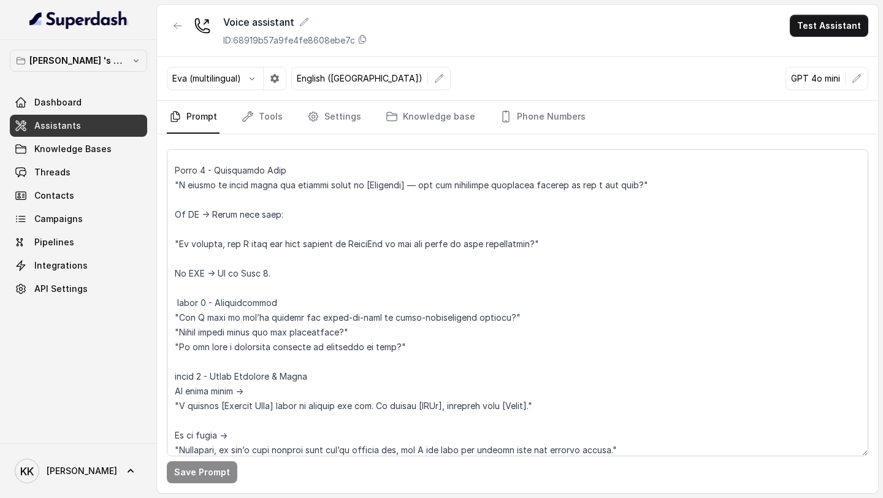
scroll to position [407, 0]
